Goal: Task Accomplishment & Management: Complete application form

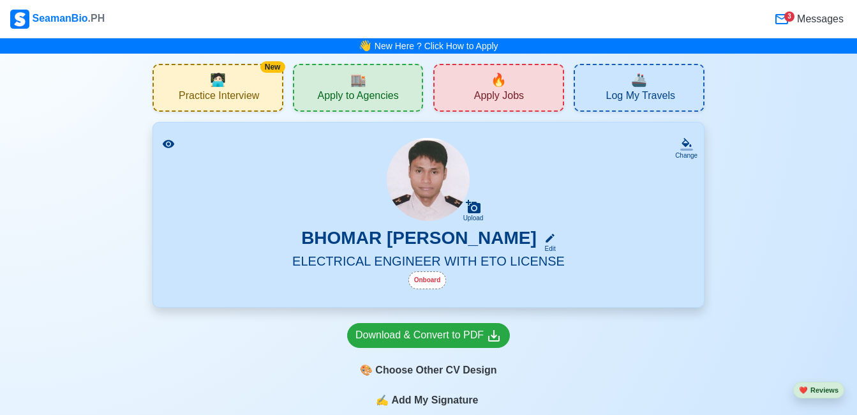
click at [508, 89] on span "Apply Jobs" at bounding box center [499, 97] width 50 height 16
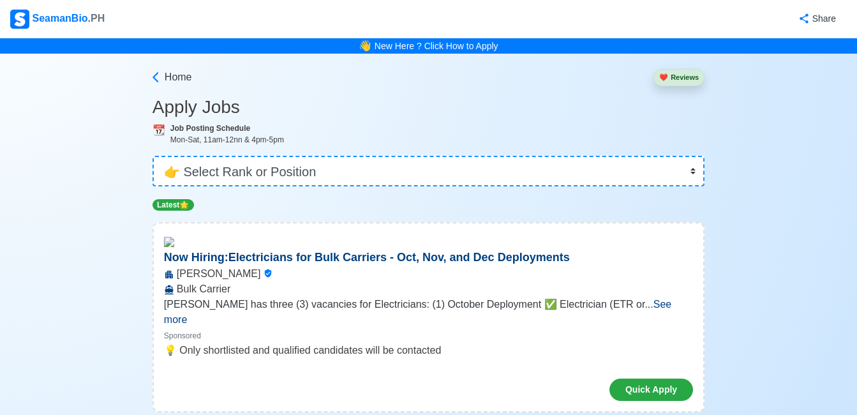
click at [72, 22] on div "SeamanBio .PH" at bounding box center [57, 19] width 94 height 19
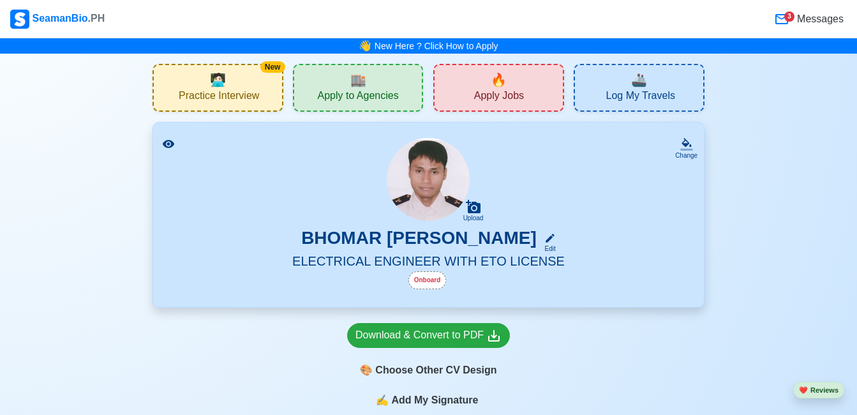
click at [327, 87] on div "🏬 Apply to Agencies" at bounding box center [358, 88] width 131 height 48
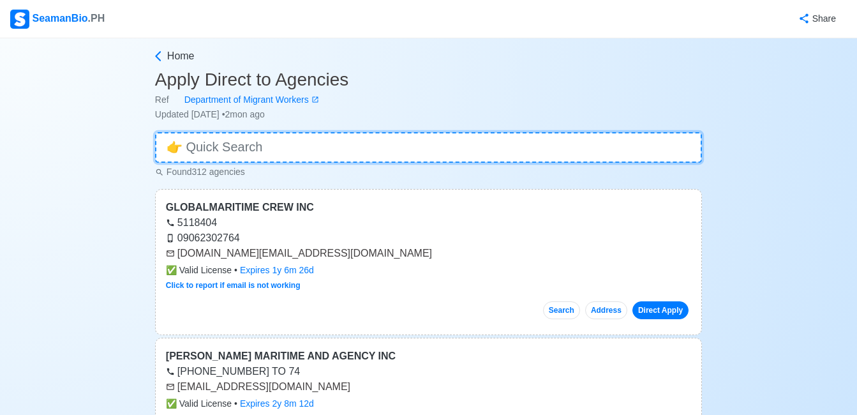
click at [385, 154] on input at bounding box center [428, 147] width 547 height 31
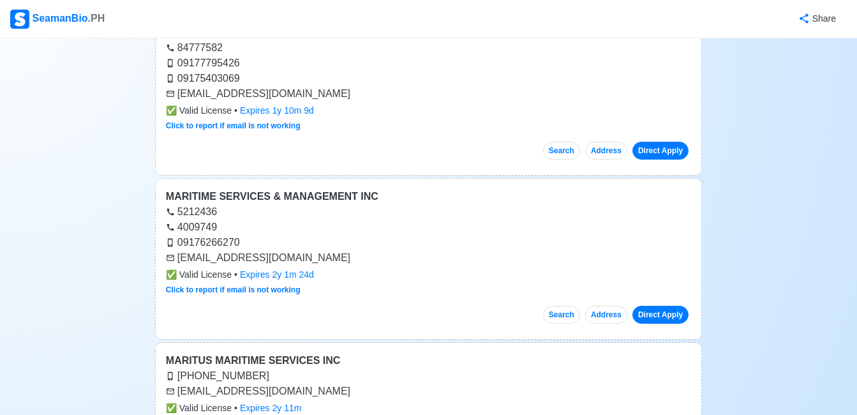
scroll to position [7656, 0]
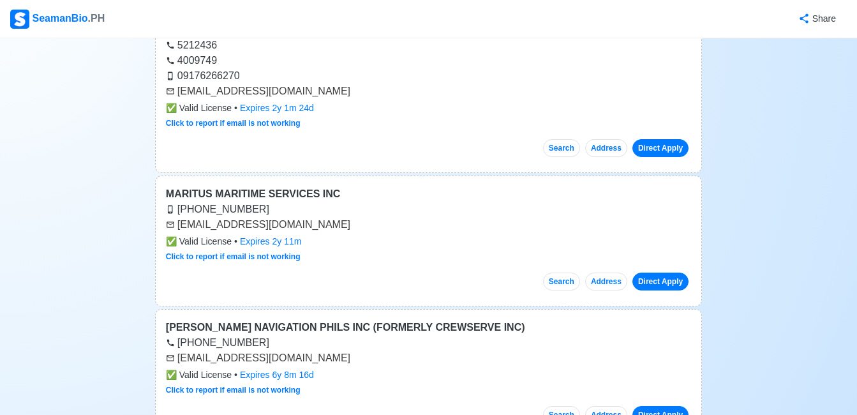
click at [22, 19] on img at bounding box center [19, 19] width 19 height 19
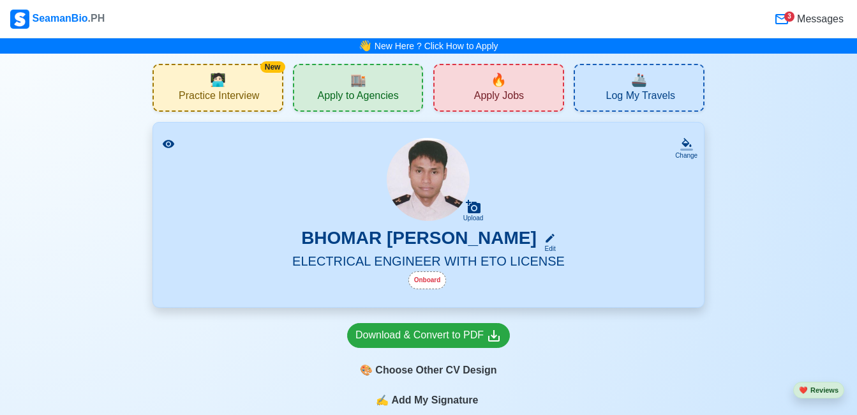
click at [473, 92] on div "🔥 Apply Jobs" at bounding box center [498, 88] width 131 height 48
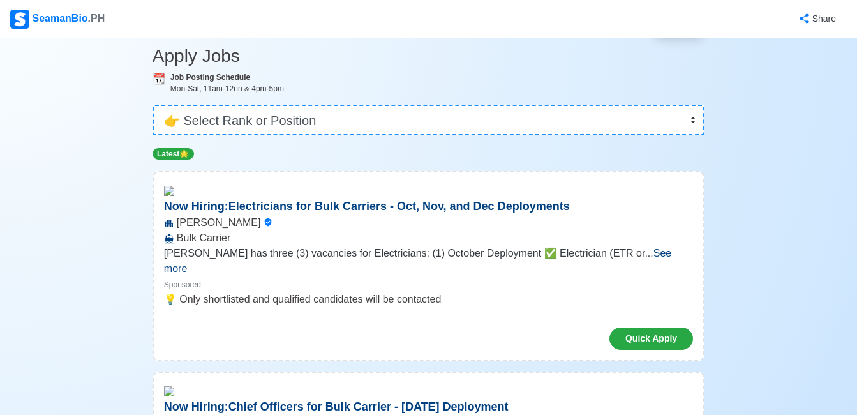
scroll to position [153, 0]
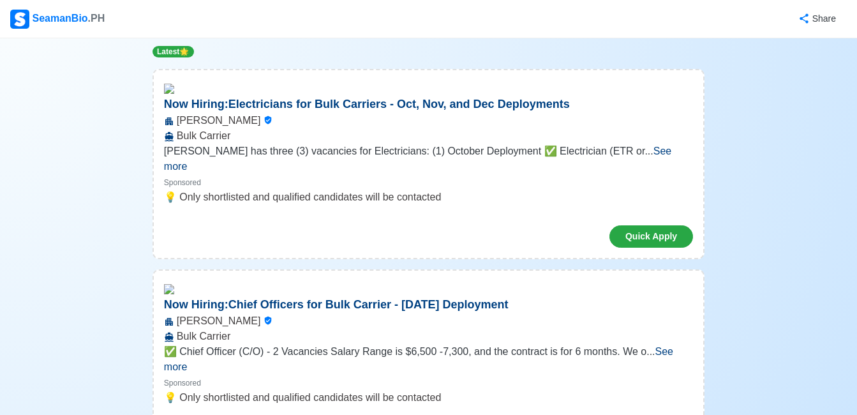
click at [659, 149] on span "See more" at bounding box center [417, 158] width 507 height 26
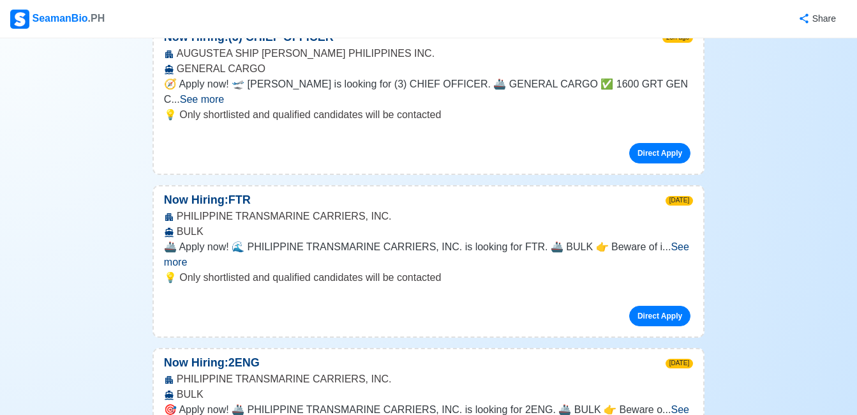
scroll to position [3649, 0]
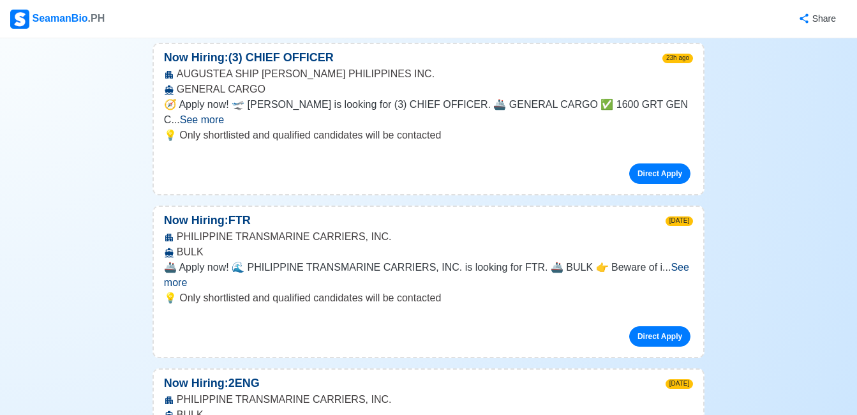
click at [672, 262] on span "See more" at bounding box center [426, 275] width 525 height 26
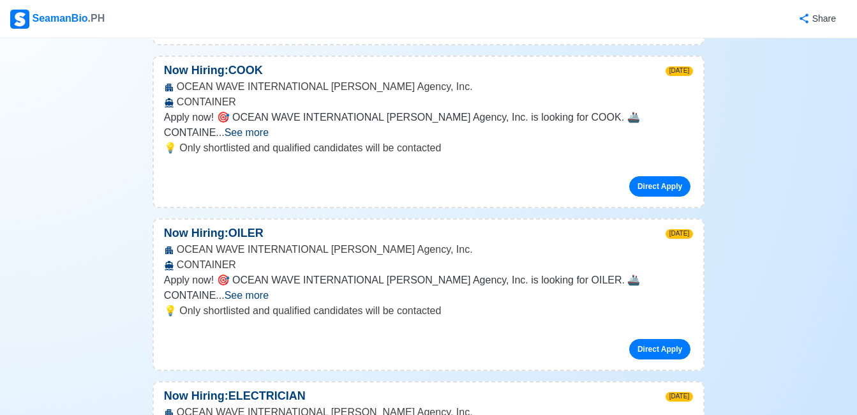
scroll to position [4389, 0]
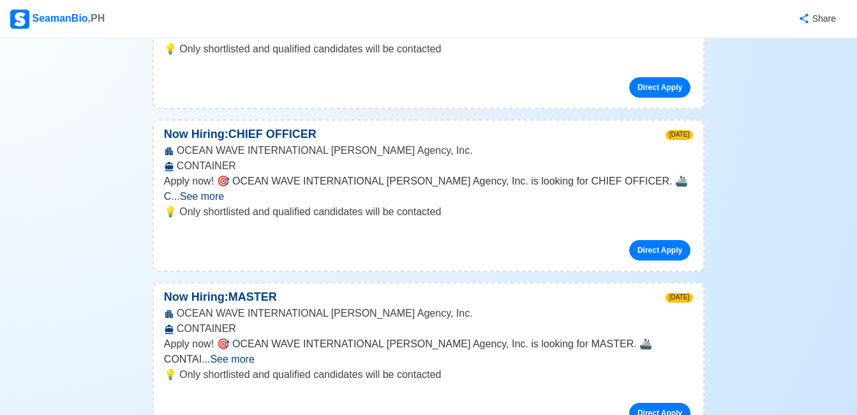
scroll to position [6380, 0]
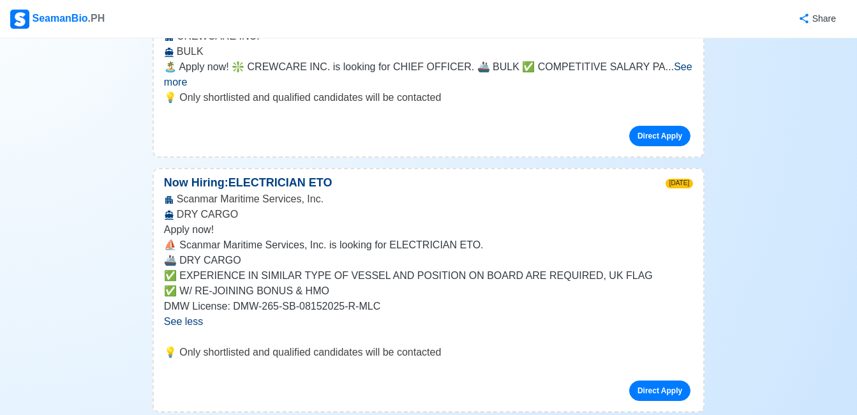
scroll to position [6814, 0]
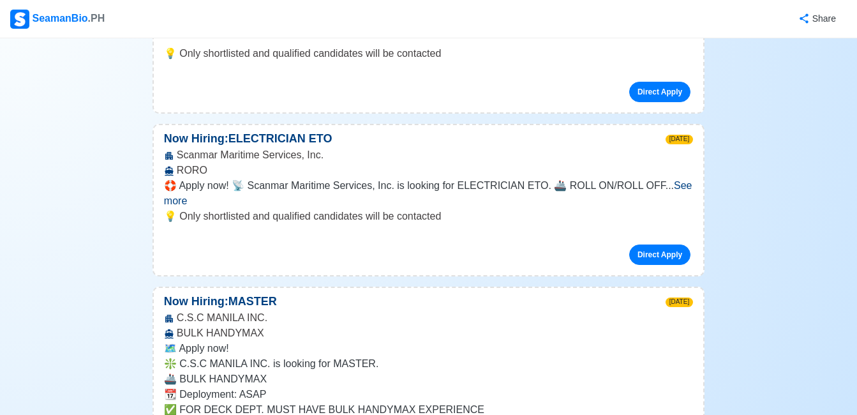
scroll to position [7171, 0]
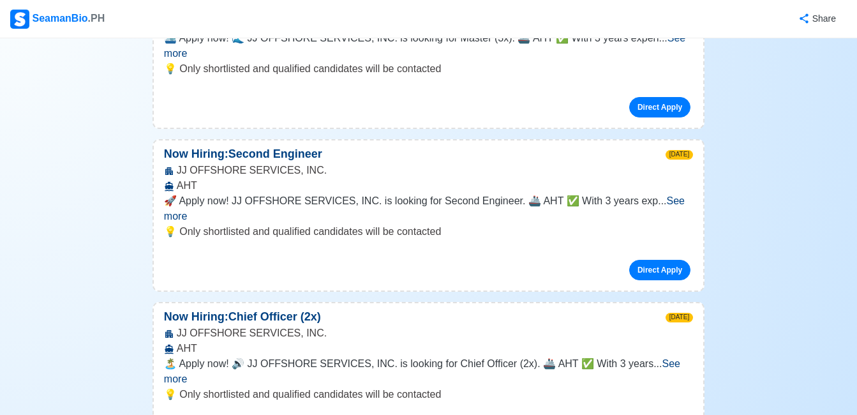
scroll to position [8600, 0]
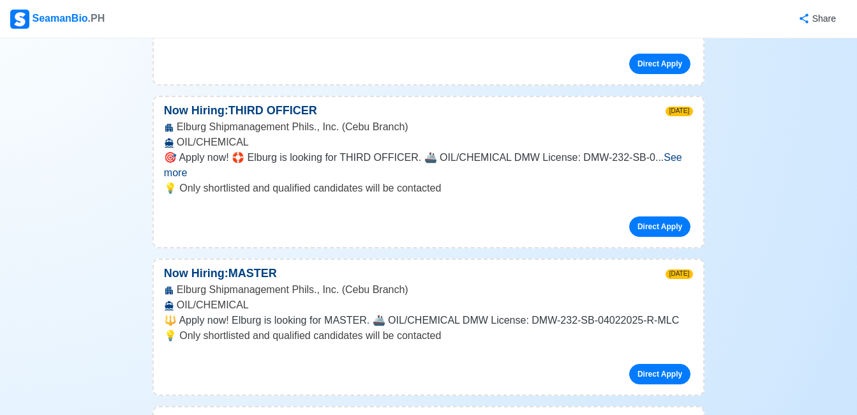
scroll to position [10208, 0]
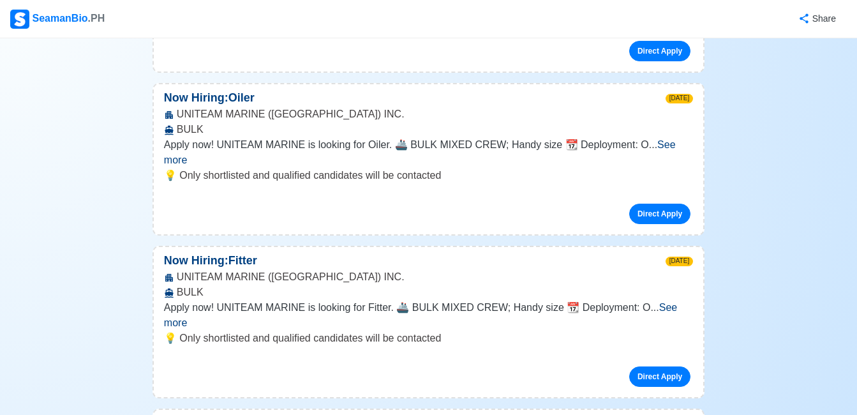
scroll to position [11280, 0]
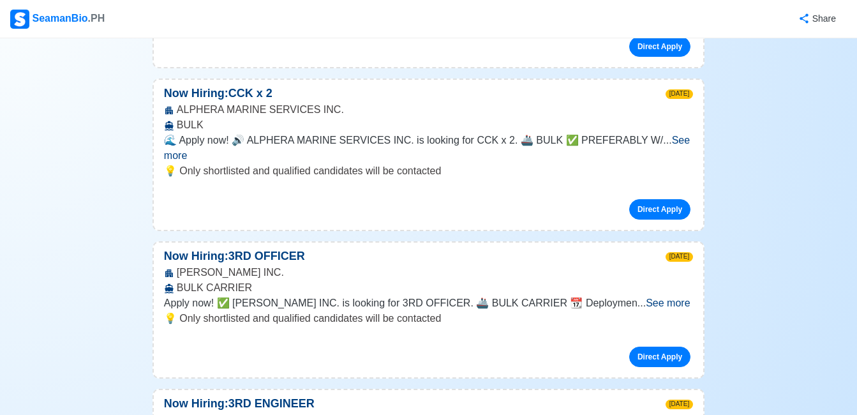
scroll to position [13500, 0]
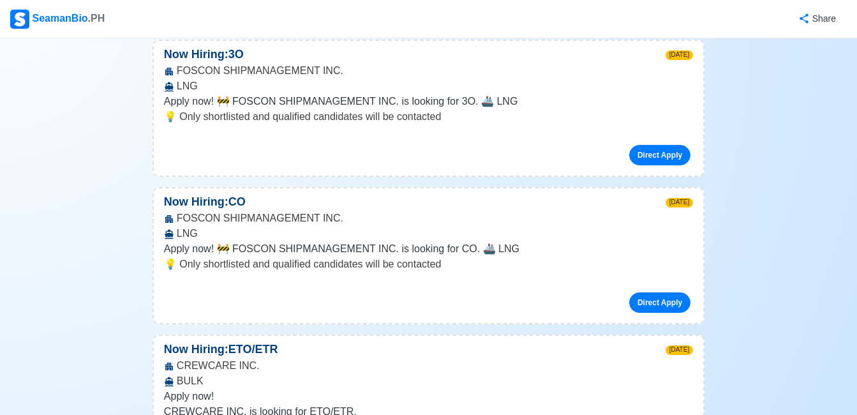
scroll to position [14189, 0]
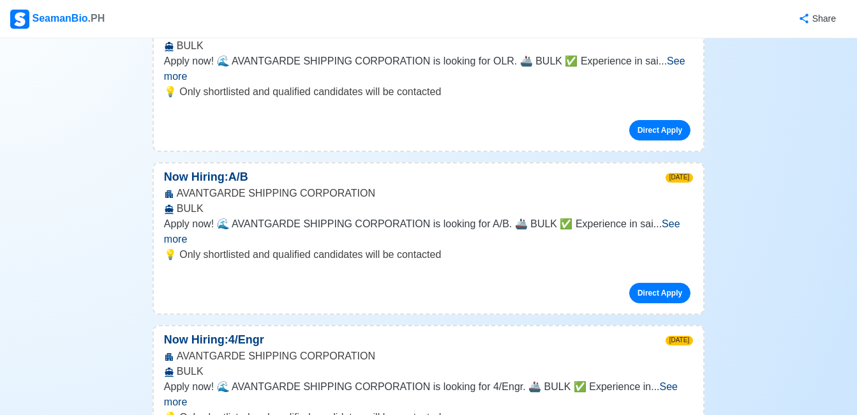
scroll to position [17864, 0]
